Goal: Task Accomplishment & Management: Manage account settings

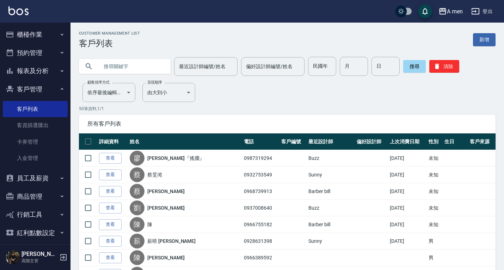
click at [159, 71] on input "text" at bounding box center [132, 66] width 66 height 19
paste input "0909869690"
type input "0909869690"
click at [407, 70] on button "搜尋" at bounding box center [414, 66] width 23 height 13
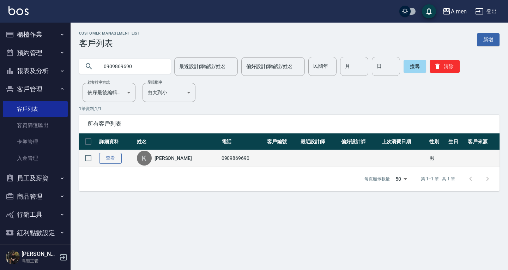
click at [102, 156] on link "查看" at bounding box center [110, 158] width 23 height 11
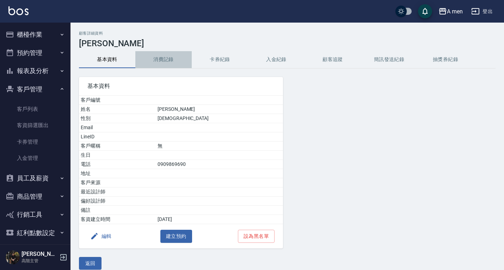
click at [177, 61] on button "消費記錄" at bounding box center [163, 59] width 56 height 17
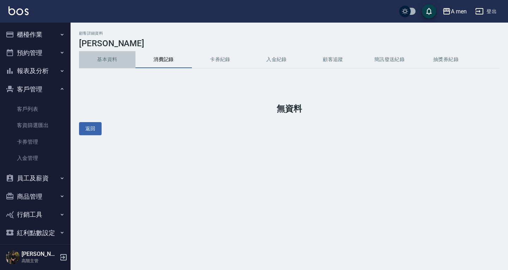
click at [118, 59] on button "基本資料" at bounding box center [107, 59] width 56 height 17
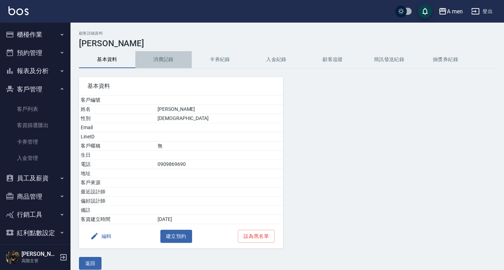
click at [164, 65] on button "消費記錄" at bounding box center [163, 59] width 56 height 17
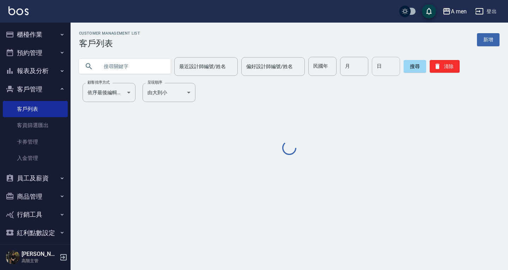
click at [116, 69] on input "text" at bounding box center [132, 66] width 66 height 19
paste input "0922009019"
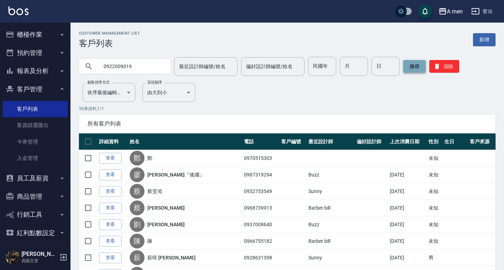
type input "0922009019"
click at [417, 69] on button "搜尋" at bounding box center [414, 66] width 23 height 13
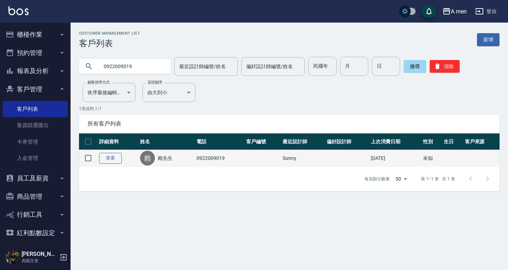
click at [114, 162] on link "查看" at bounding box center [110, 158] width 23 height 11
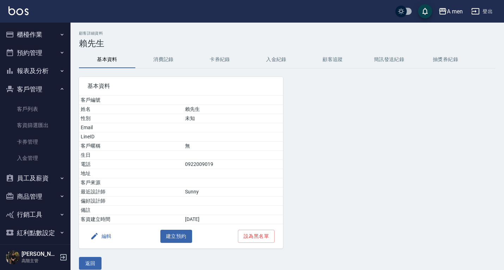
click at [161, 60] on button "消費記錄" at bounding box center [163, 59] width 56 height 17
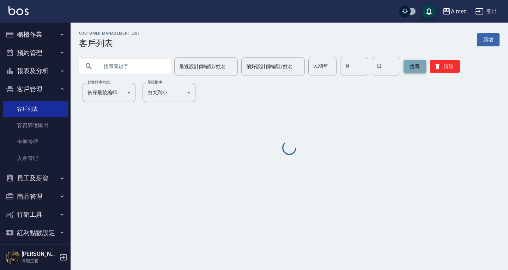
drag, startPoint x: 121, startPoint y: 74, endPoint x: 412, endPoint y: 61, distance: 291.1
click at [121, 74] on input "text" at bounding box center [132, 66] width 66 height 19
paste input "0912148641"
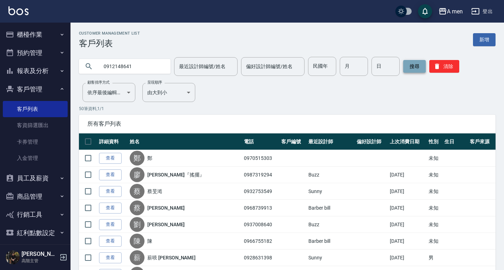
type input "0912148641"
click at [416, 69] on button "搜尋" at bounding box center [414, 66] width 23 height 13
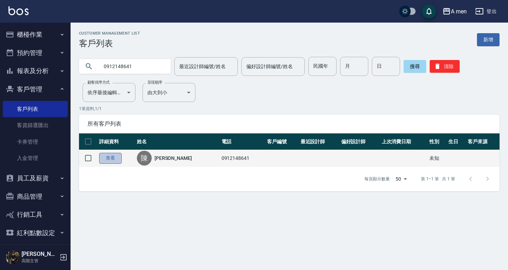
click at [117, 161] on link "查看" at bounding box center [110, 158] width 23 height 11
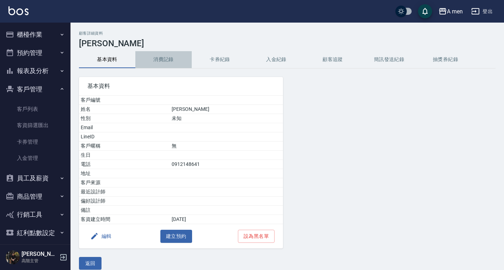
click at [169, 56] on button "消費記錄" at bounding box center [163, 59] width 56 height 17
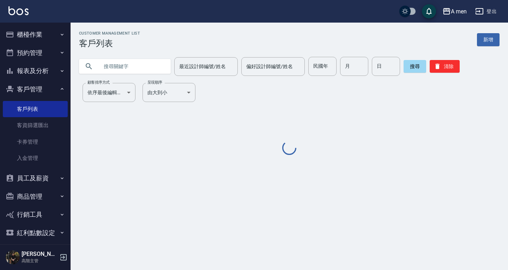
click at [135, 81] on div "Customer Management List 客戶列表 新增 最近設計師編號/姓名 最近設計師編號/姓名 偏好設計師編號/姓名 偏好設計師編號/姓名 民國…" at bounding box center [289, 93] width 437 height 125
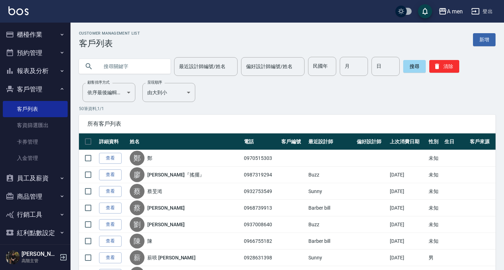
click at [144, 63] on input "text" at bounding box center [132, 66] width 66 height 19
paste input "0970515303"
type input "0970515303"
click at [415, 64] on button "搜尋" at bounding box center [414, 66] width 23 height 13
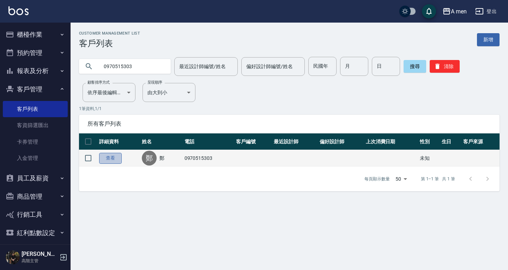
click at [111, 157] on link "查看" at bounding box center [110, 158] width 23 height 11
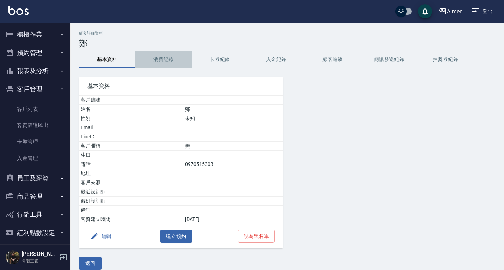
click at [158, 55] on button "消費記錄" at bounding box center [163, 59] width 56 height 17
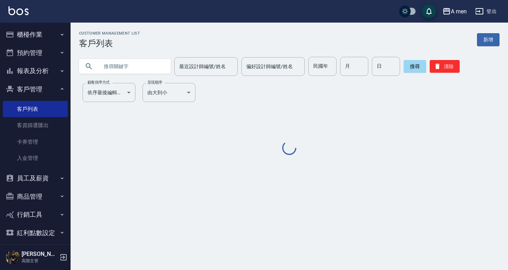
click at [128, 67] on input "text" at bounding box center [132, 66] width 66 height 19
paste input "0923572800"
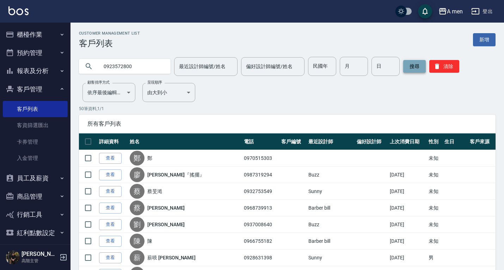
type input "0923572800"
click at [407, 69] on button "搜尋" at bounding box center [414, 66] width 23 height 13
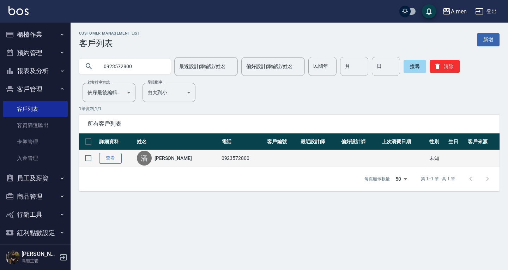
click at [112, 157] on link "查看" at bounding box center [110, 158] width 23 height 11
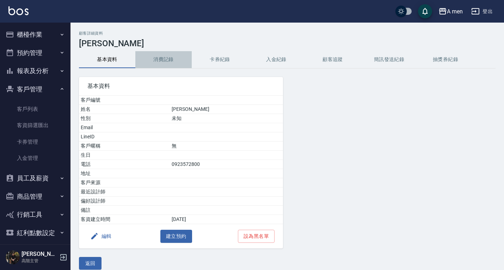
click at [157, 60] on button "消費記錄" at bounding box center [163, 59] width 56 height 17
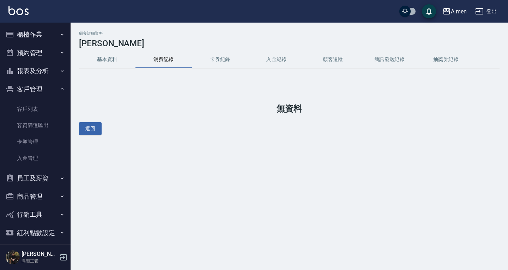
click at [120, 57] on button "基本資料" at bounding box center [107, 59] width 56 height 17
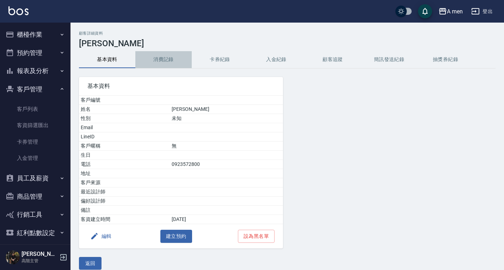
click at [143, 55] on button "消費記錄" at bounding box center [163, 59] width 56 height 17
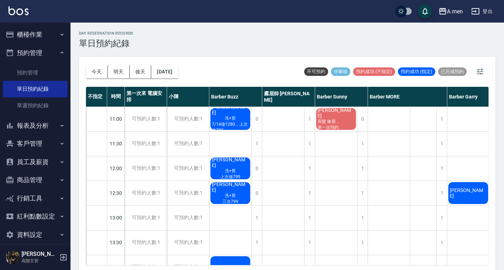
scroll to position [353, 110]
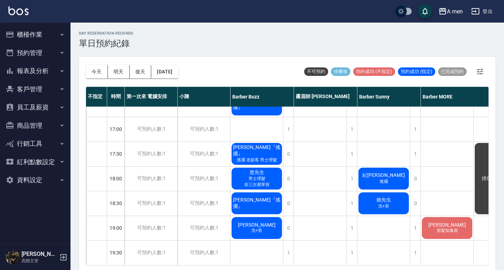
scroll to position [290, 0]
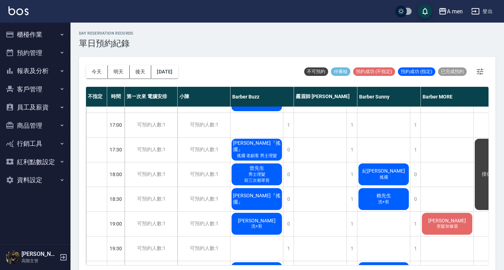
click at [260, 217] on div "Kevin 洗+剪" at bounding box center [257, 224] width 53 height 24
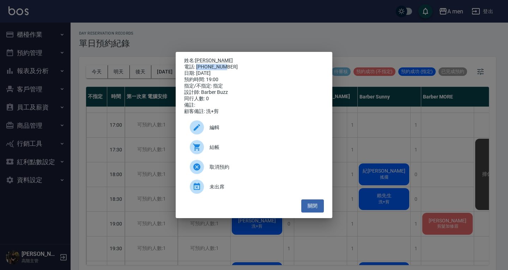
drag, startPoint x: 197, startPoint y: 63, endPoint x: 228, endPoint y: 67, distance: 31.3
click at [228, 67] on div "電話: 0909869690" at bounding box center [254, 67] width 140 height 6
copy div "0909869690"
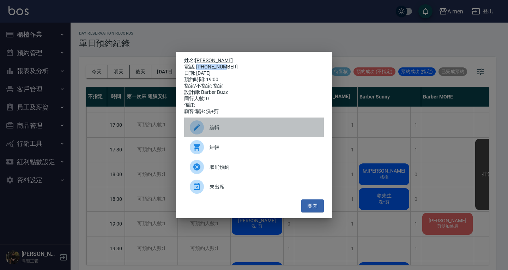
click at [248, 129] on span "編輯" at bounding box center [263, 127] width 109 height 7
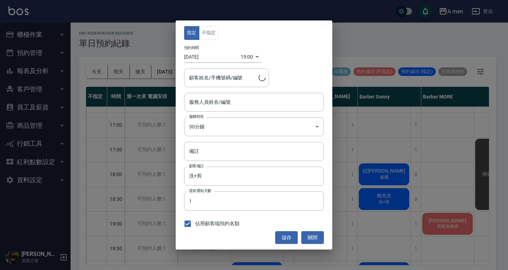
type input "Barber Buzz-004"
type input "Kevin/0909869690"
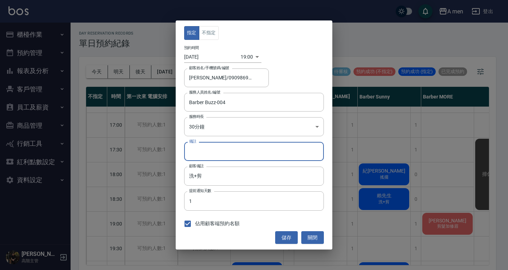
click at [242, 149] on input "備註" at bounding box center [254, 151] width 140 height 19
type input "第一次預約"
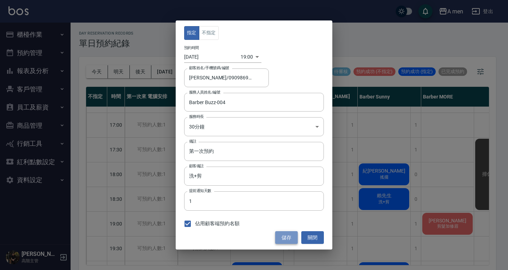
click at [286, 233] on button "儲存" at bounding box center [286, 237] width 23 height 13
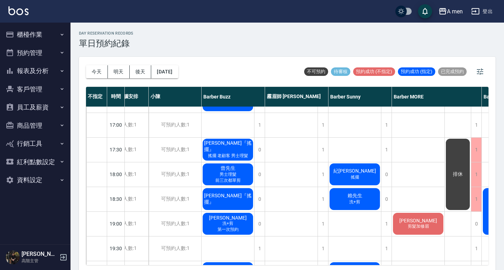
scroll to position [290, 42]
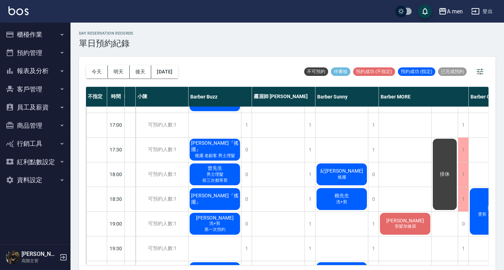
click at [334, 196] on span "賴先生" at bounding box center [342, 196] width 18 height 6
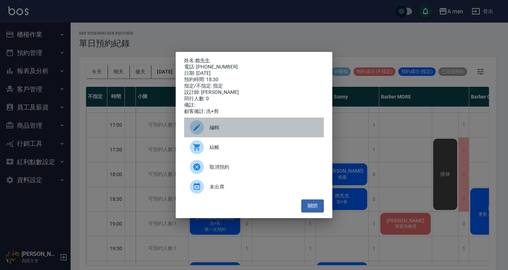
click at [288, 128] on span "編輯" at bounding box center [263, 127] width 109 height 7
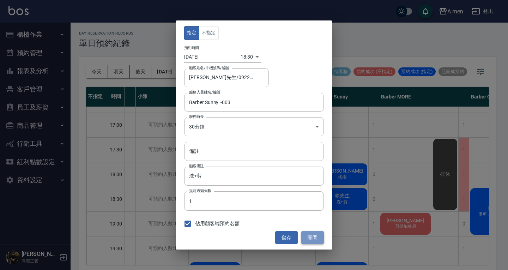
click at [314, 234] on button "關閉" at bounding box center [312, 237] width 23 height 13
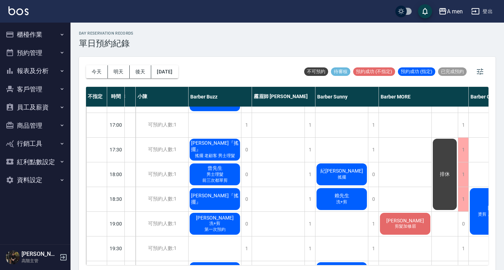
click at [334, 205] on div "賴先生 洗+剪" at bounding box center [342, 199] width 53 height 24
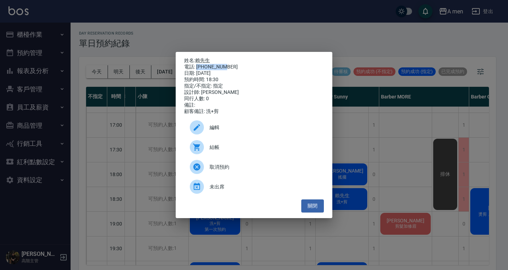
drag, startPoint x: 197, startPoint y: 66, endPoint x: 227, endPoint y: 64, distance: 29.7
click at [227, 64] on div "電話: 0922009019" at bounding box center [254, 67] width 140 height 6
copy div "0922009019"
click at [265, 127] on div "編輯" at bounding box center [254, 127] width 140 height 20
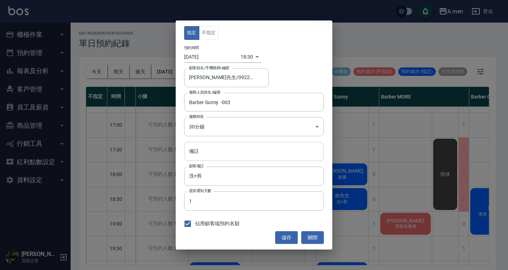
click at [242, 157] on input "備註" at bounding box center [254, 151] width 140 height 19
type input "˙"
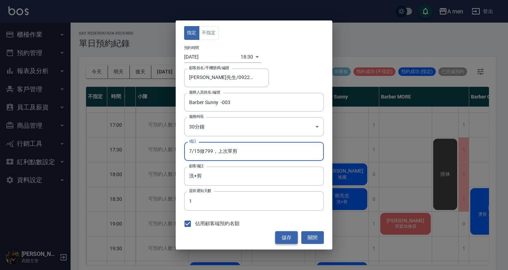
type input "7/15做799，上次單剪"
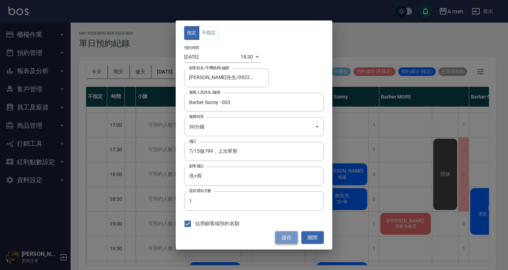
click at [281, 235] on button "儲存" at bounding box center [286, 237] width 23 height 13
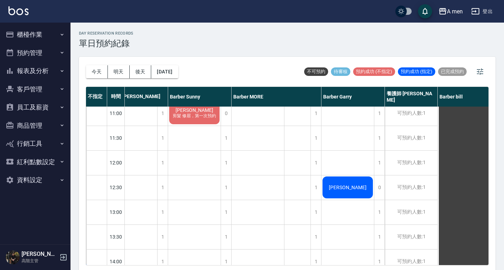
scroll to position [6, 192]
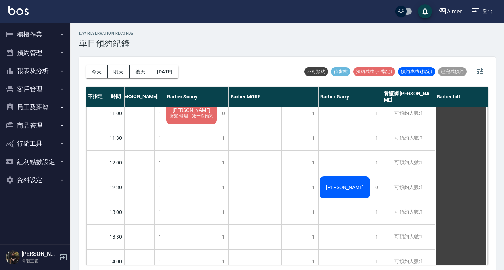
click at [348, 189] on span "[PERSON_NAME]" at bounding box center [345, 187] width 41 height 6
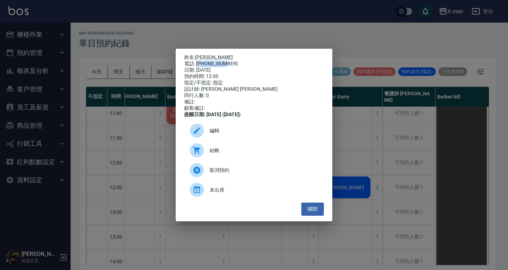
drag, startPoint x: 197, startPoint y: 62, endPoint x: 237, endPoint y: 61, distance: 39.1
click at [237, 61] on div "電話: 0912148641" at bounding box center [254, 64] width 140 height 6
copy div "0912148641"
click at [317, 213] on button "關閉" at bounding box center [312, 208] width 23 height 13
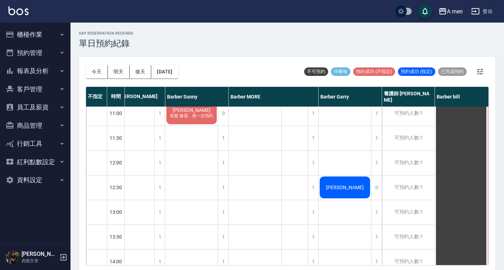
click at [338, 196] on div "[PERSON_NAME]" at bounding box center [345, 187] width 53 height 24
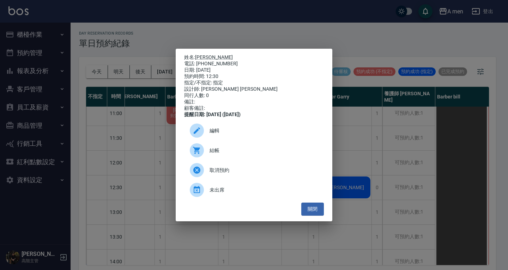
click at [256, 134] on span "編輯" at bounding box center [263, 130] width 109 height 7
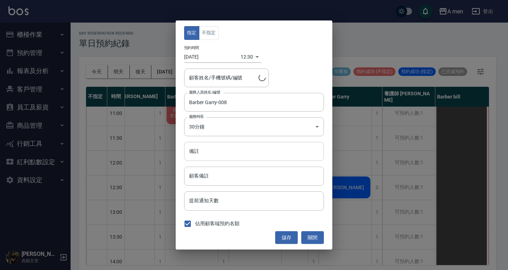
type input "陳政宏/0912148641"
click at [232, 155] on input "備註" at bounding box center [254, 151] width 140 height 19
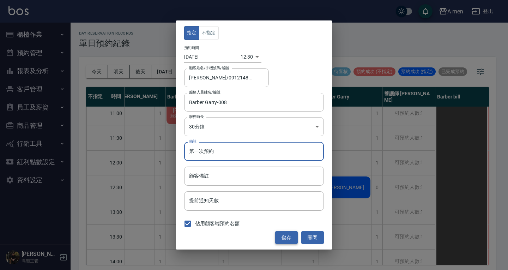
type input "第一次預約"
click at [288, 234] on button "儲存" at bounding box center [286, 237] width 23 height 13
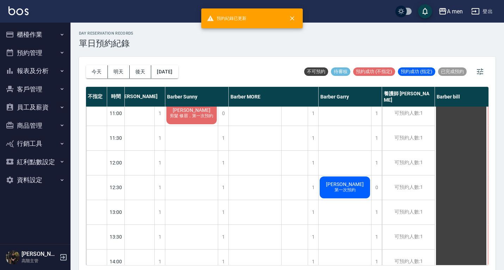
click at [335, 191] on span "第一次預約" at bounding box center [345, 190] width 24 height 6
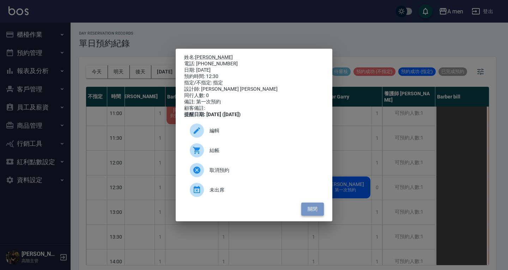
click at [316, 214] on button "關閉" at bounding box center [312, 208] width 23 height 13
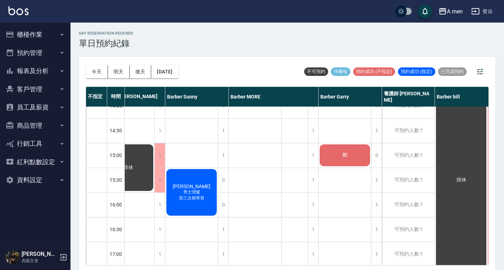
scroll to position [156, 192]
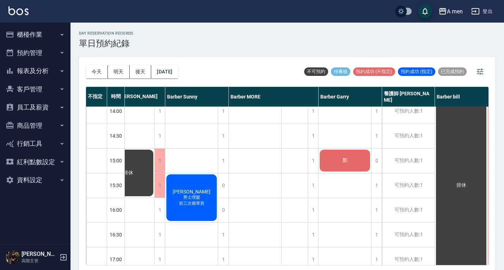
click at [326, 164] on div "鄭" at bounding box center [345, 160] width 53 height 24
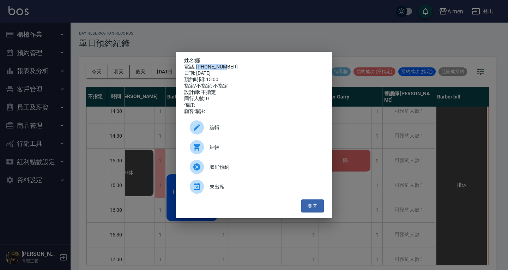
drag, startPoint x: 197, startPoint y: 64, endPoint x: 251, endPoint y: 65, distance: 54.6
click at [251, 65] on div "電話: 0970515303" at bounding box center [254, 67] width 140 height 6
copy div "0970515303"
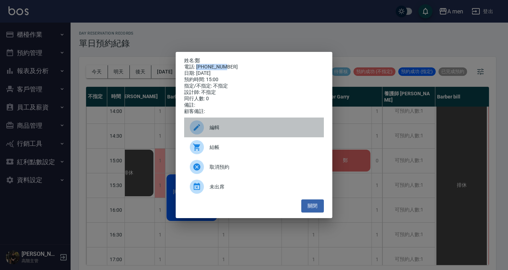
click at [274, 128] on span "編輯" at bounding box center [263, 127] width 109 height 7
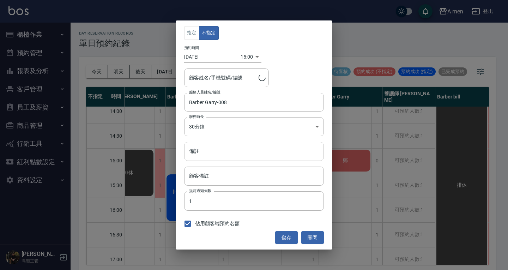
type input "鄭/0970515303"
click at [244, 158] on input "備註" at bounding box center [254, 151] width 140 height 19
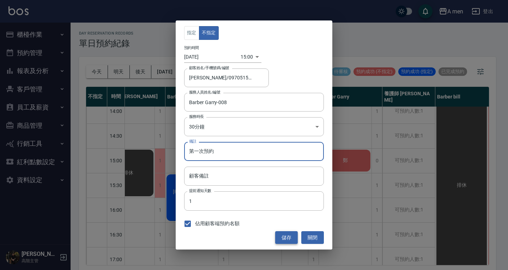
type input "第一次預約"
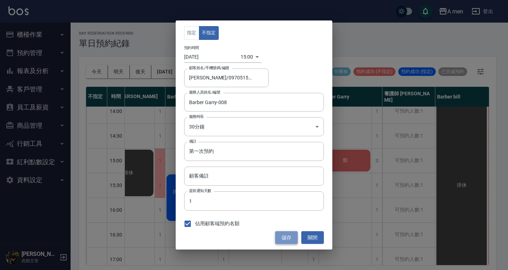
click at [280, 237] on button "儲存" at bounding box center [286, 237] width 23 height 13
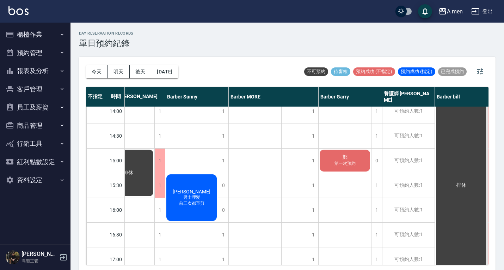
drag, startPoint x: 489, startPoint y: 162, endPoint x: 488, endPoint y: 187, distance: 25.4
click at [488, 187] on div "今天 明天 後天 2025/09/10 不可預約 待審核 預約成功 (不指定) 預約成功 (指定) 已完成預約 不指定 時間 第一次來 電腦安排 小陳 Bar…" at bounding box center [287, 164] width 417 height 215
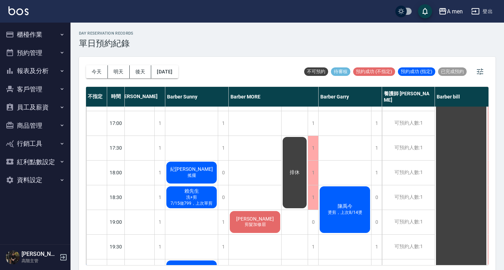
scroll to position [289, 192]
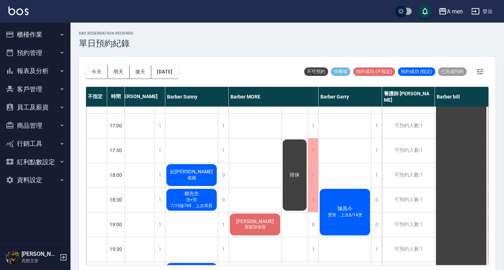
click at [275, 230] on div "潘信翰 剪髮加修眉" at bounding box center [255, 224] width 53 height 24
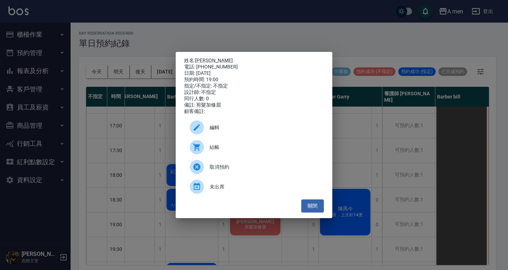
click at [200, 66] on div "電話: 0923572800" at bounding box center [254, 67] width 140 height 6
drag, startPoint x: 197, startPoint y: 64, endPoint x: 234, endPoint y: 66, distance: 37.1
click at [234, 66] on div "電話: 0923572800" at bounding box center [254, 67] width 140 height 6
copy div "0923572800"
click at [275, 130] on span "編輯" at bounding box center [263, 127] width 109 height 7
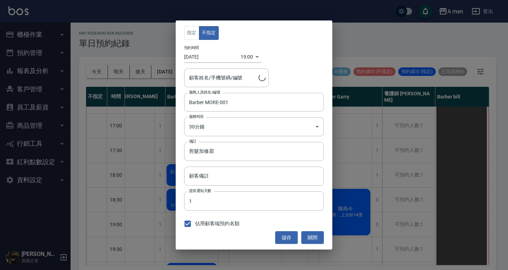
type input "潘信翰/0923572800"
click at [255, 152] on input "剪髮加修眉" at bounding box center [254, 151] width 140 height 19
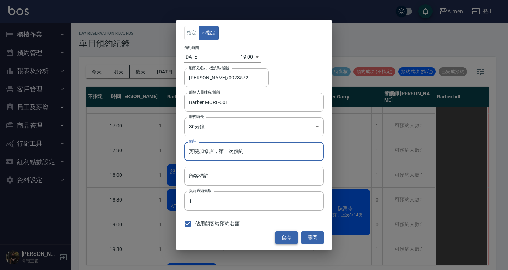
type input "剪髮加修眉，第一次預約"
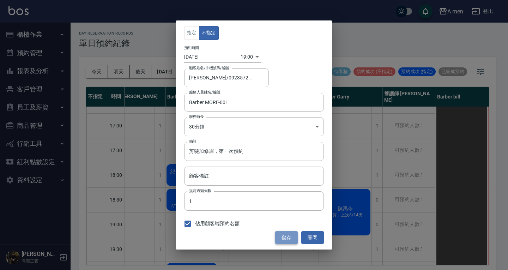
click at [289, 238] on button "儲存" at bounding box center [286, 237] width 23 height 13
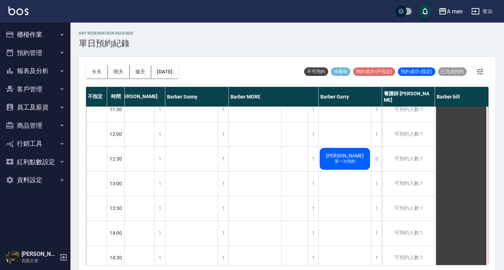
scroll to position [0, 192]
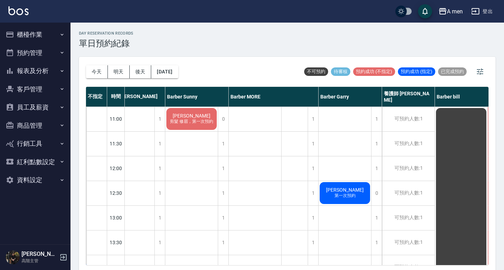
click at [360, 48] on div "day Reservation records 單日預約紀錄 今天 明天 後天 2025/09/10 不可預約 待審核 預約成功 (不指定) 預約成功 (指定…" at bounding box center [288, 147] width 434 height 249
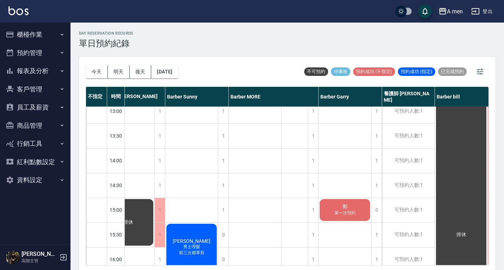
scroll to position [464, 192]
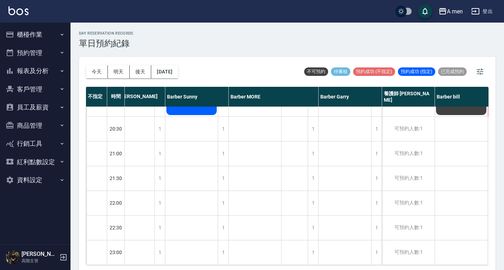
drag, startPoint x: 485, startPoint y: 219, endPoint x: 479, endPoint y: 206, distance: 14.1
drag, startPoint x: 479, startPoint y: 206, endPoint x: 490, endPoint y: 232, distance: 27.5
click at [490, 232] on div "今天 明天 後天 2025/09/10 不可預約 待審核 預約成功 (不指定) 預約成功 (指定) 已完成預約 不指定 時間 第一次來 電腦安排 小陳 Bar…" at bounding box center [287, 164] width 417 height 215
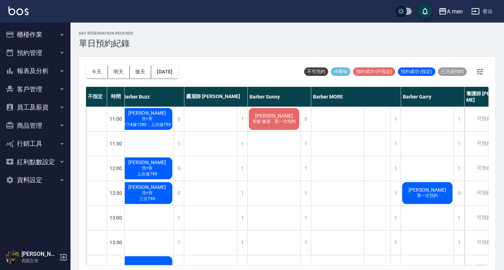
scroll to position [0, 110]
click at [256, 78] on div "今天 明天 後天 2025/09/10 不可預約 待審核 預約成功 (不指定) 預約成功 (指定) 已完成預約" at bounding box center [287, 72] width 403 height 30
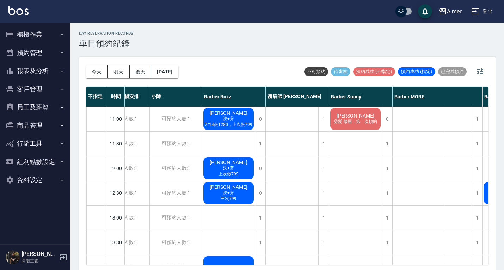
scroll to position [0, 0]
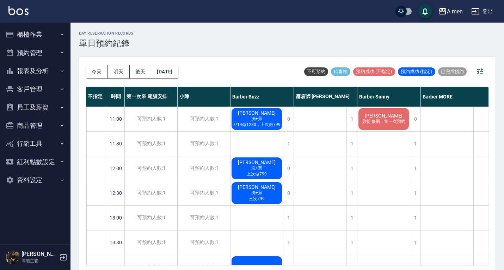
click at [430, 53] on div "day Reservation records 單日預約紀錄 今天 明天 後天 2025/09/10 不可預約 待審核 預約成功 (不指定) 預約成功 (指定…" at bounding box center [288, 147] width 434 height 249
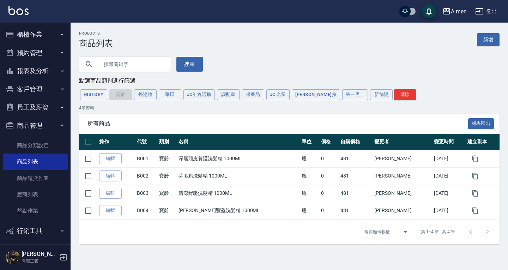
click at [310, 53] on div "搜尋" at bounding box center [285, 59] width 429 height 23
